Goal: Find specific page/section: Find specific page/section

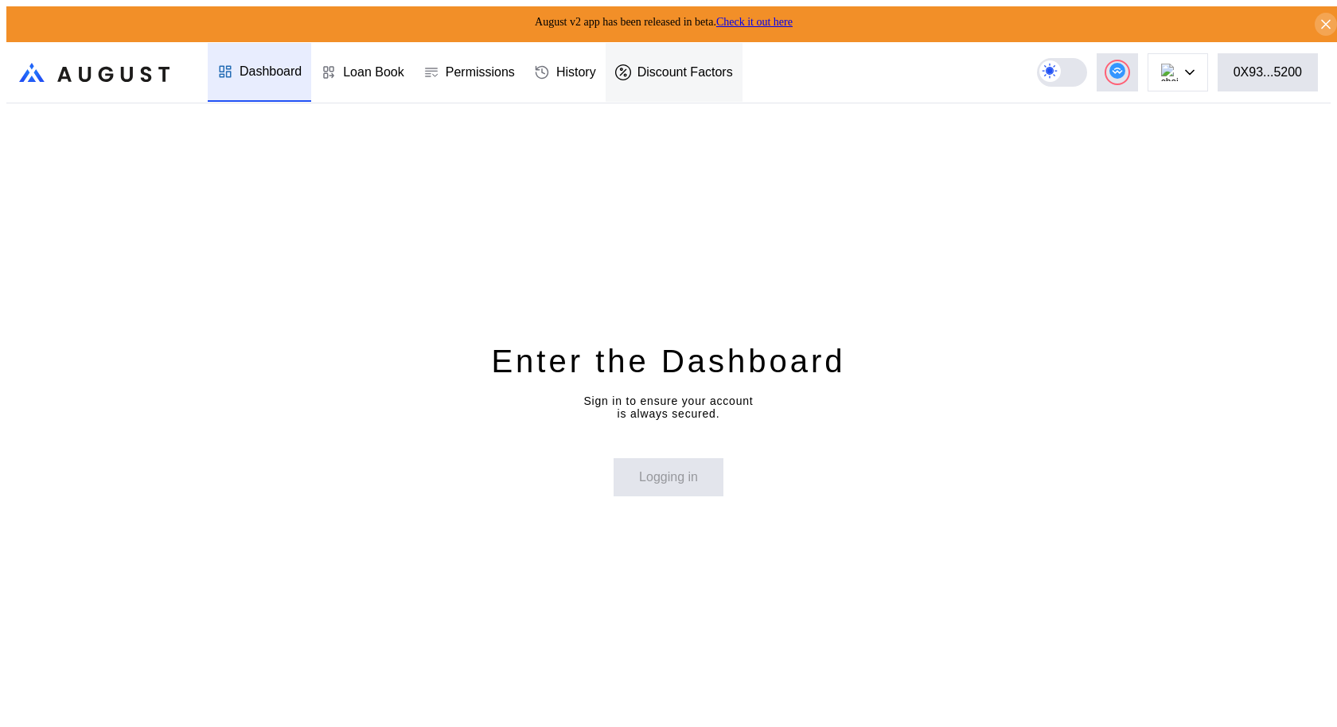
click at [638, 81] on div "Discount Factors" at bounding box center [674, 72] width 137 height 59
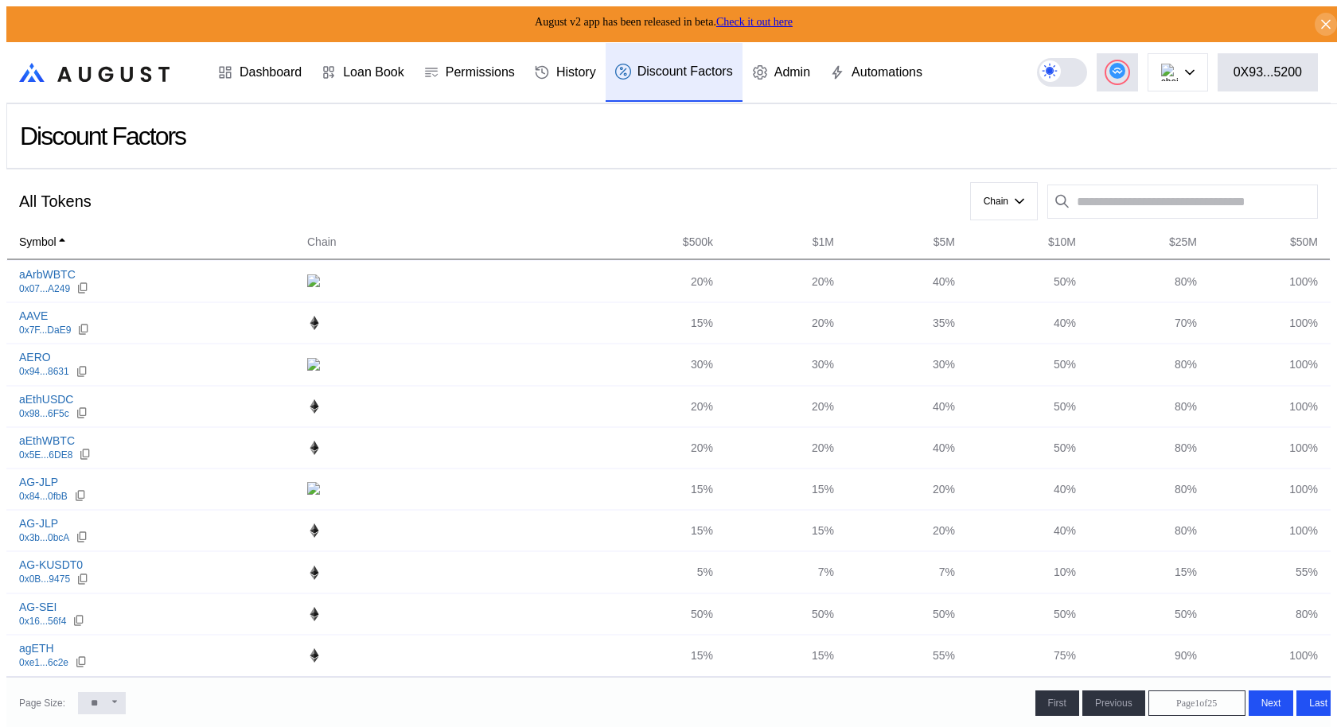
click at [152, 132] on div "Discount Factors" at bounding box center [102, 136] width 165 height 29
